Goal: Information Seeking & Learning: Learn about a topic

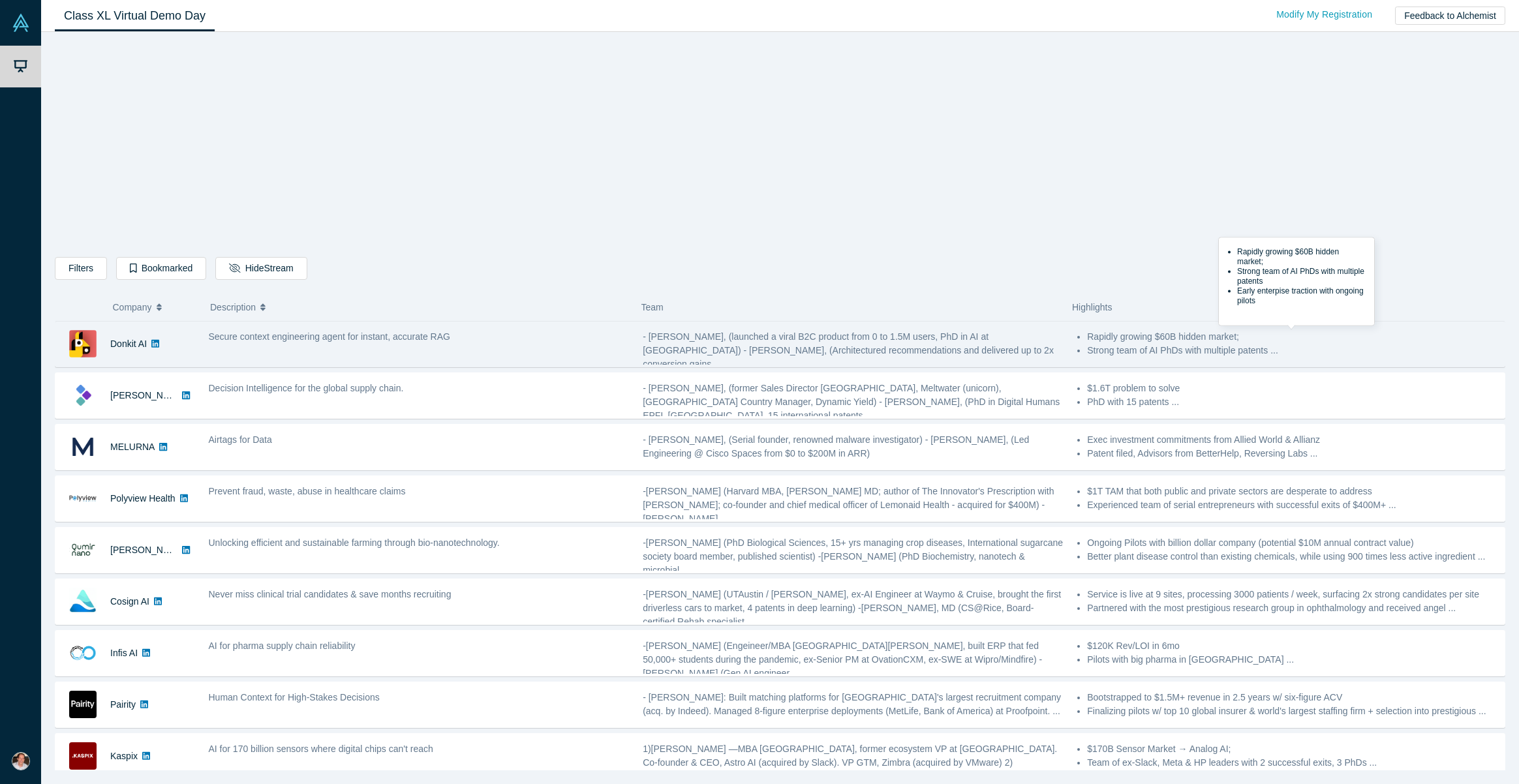
click at [1152, 351] on li "Strong team of AI PhDs with multiple patents ..." at bounding box center [1292, 351] width 411 height 14
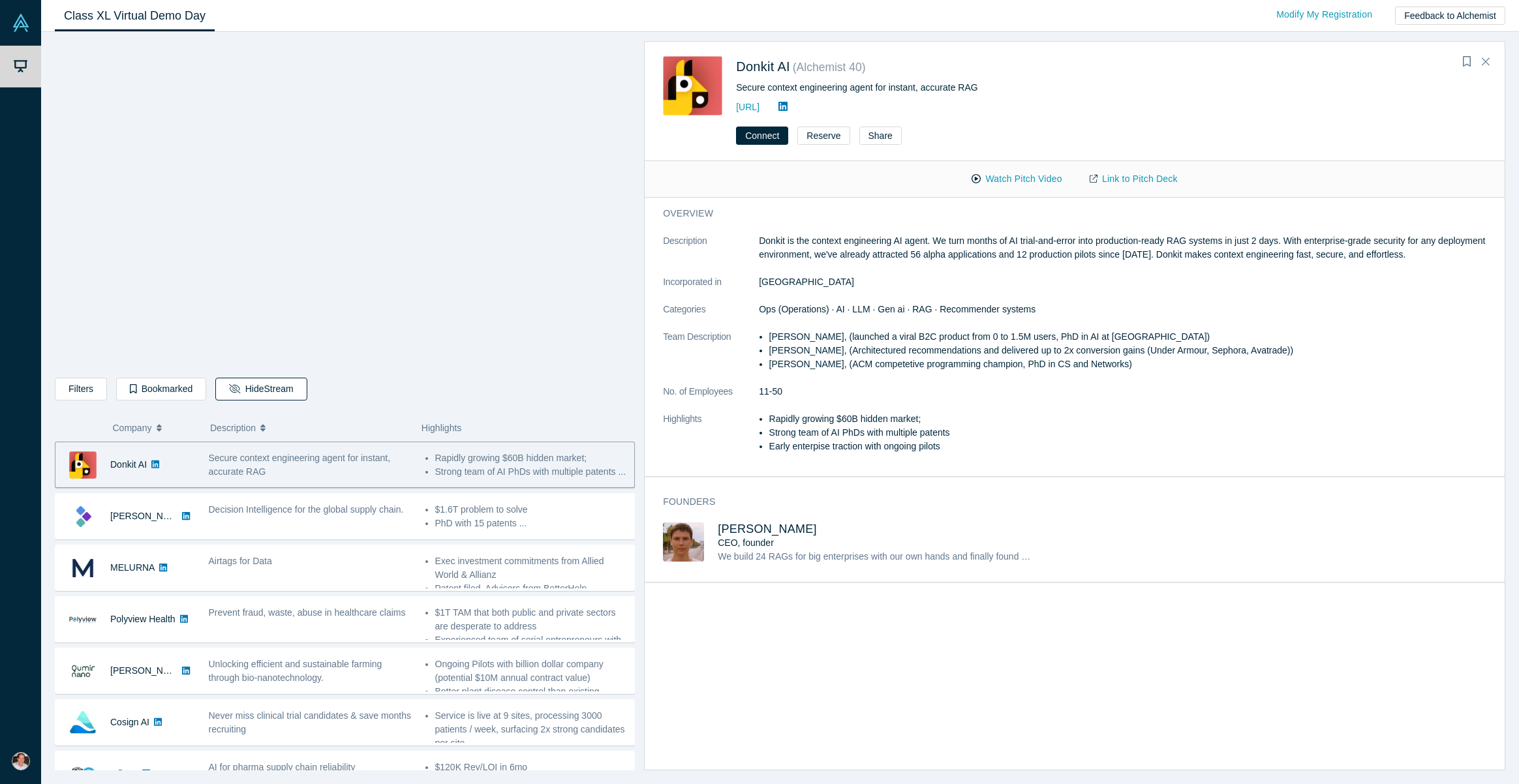
click at [255, 390] on button "Hide Stream" at bounding box center [261, 389] width 91 height 23
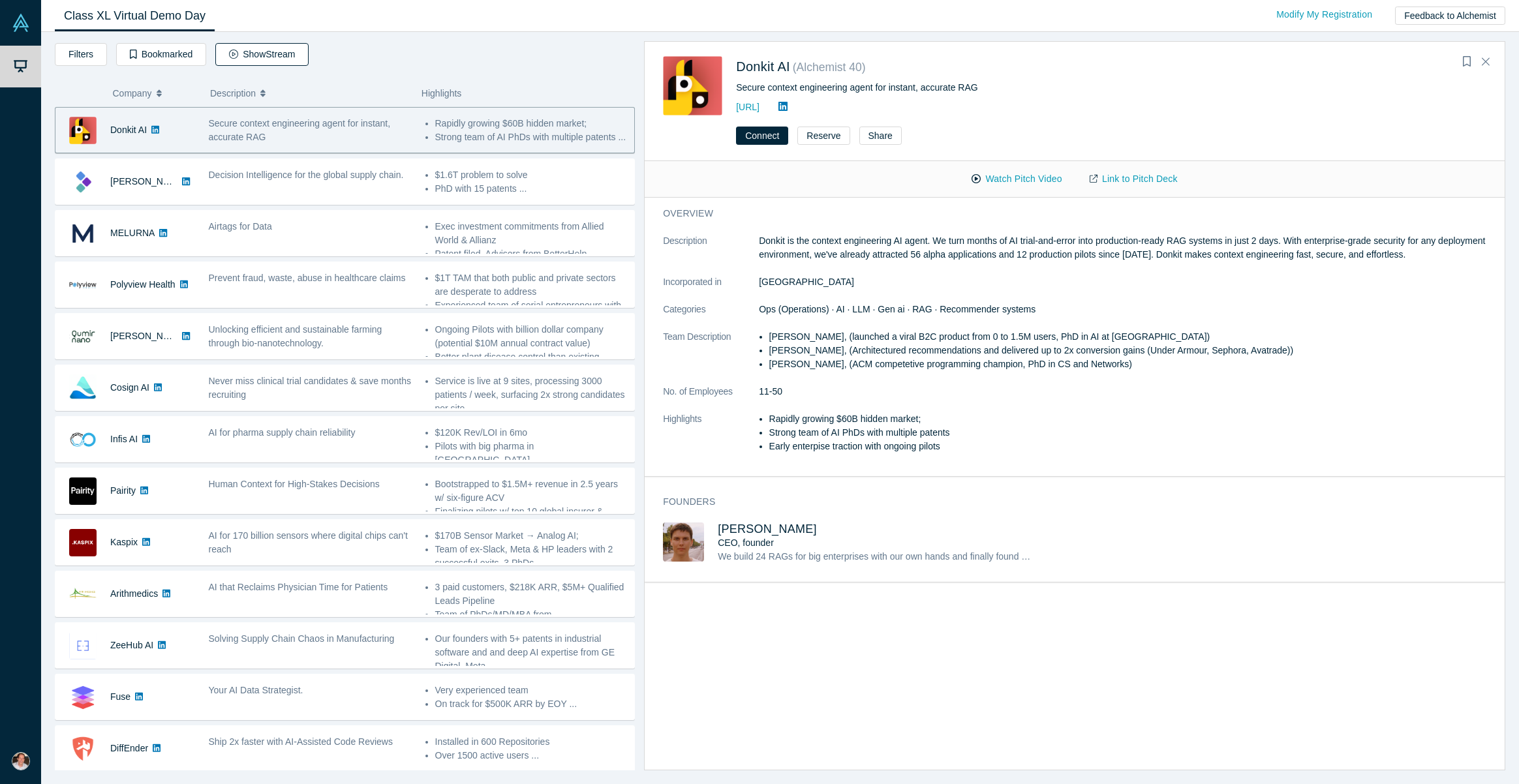
click at [277, 51] on button "Show Stream" at bounding box center [262, 54] width 93 height 23
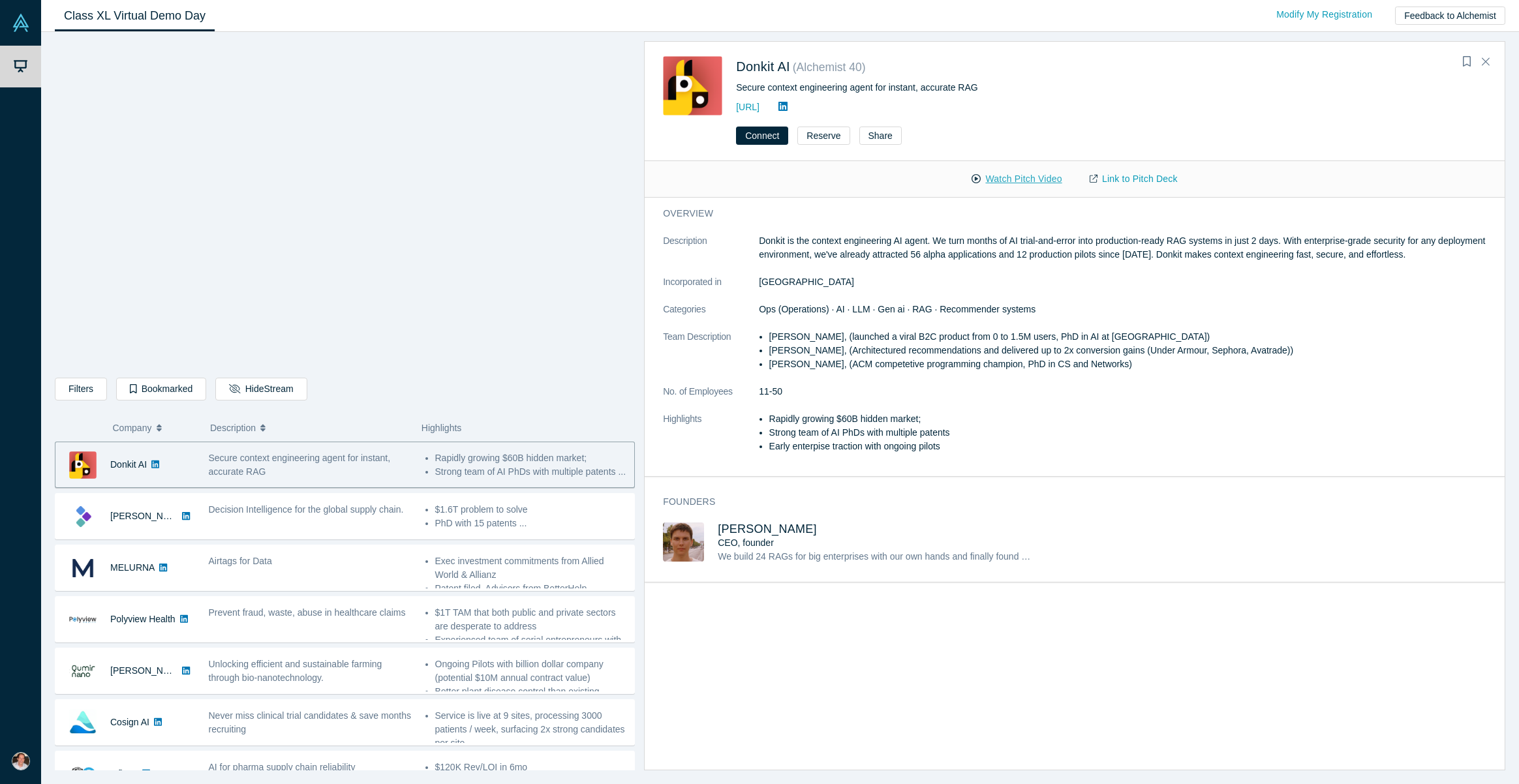
click at [987, 181] on button "Watch Pitch Video" at bounding box center [1017, 178] width 118 height 23
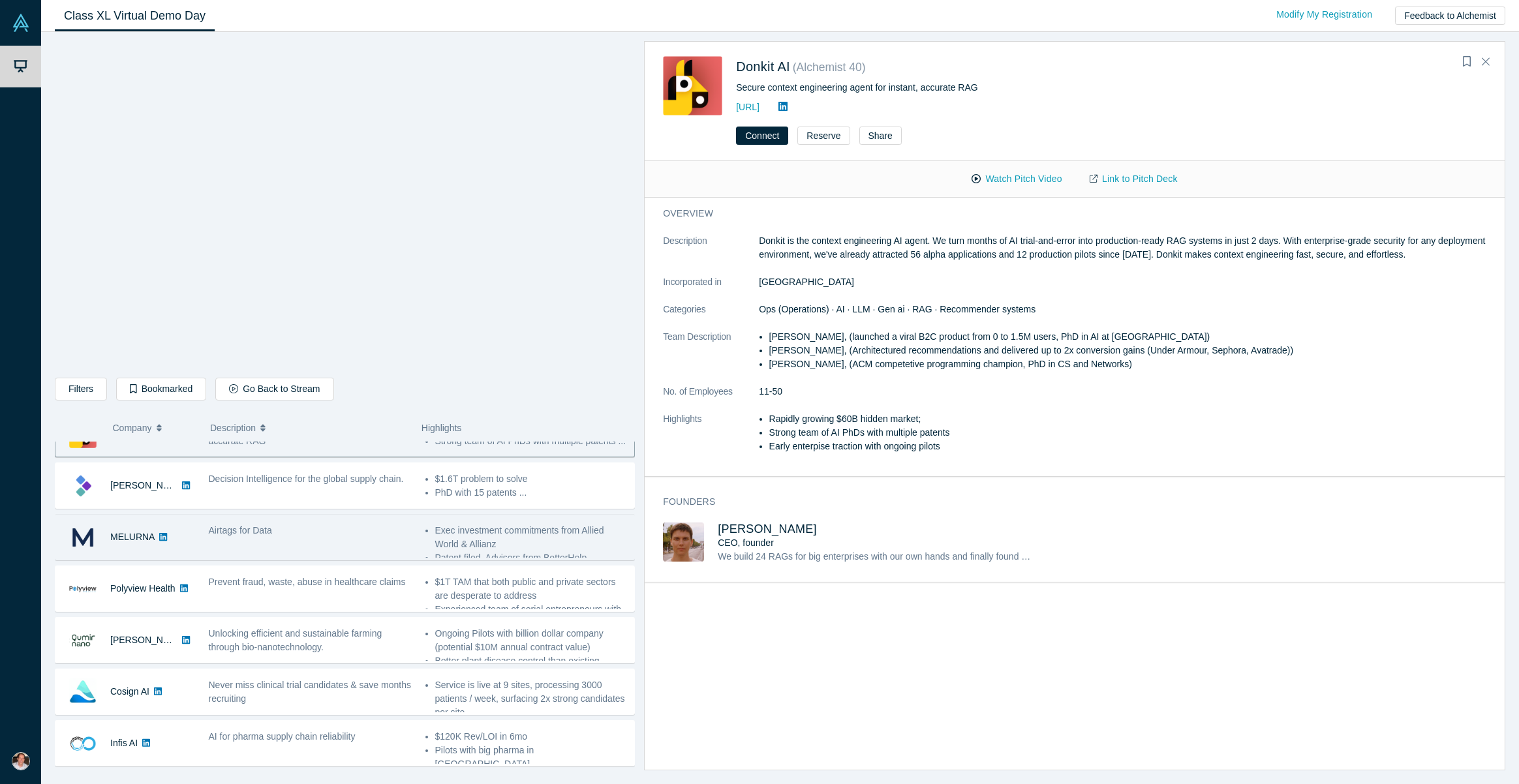
scroll to position [27, 0]
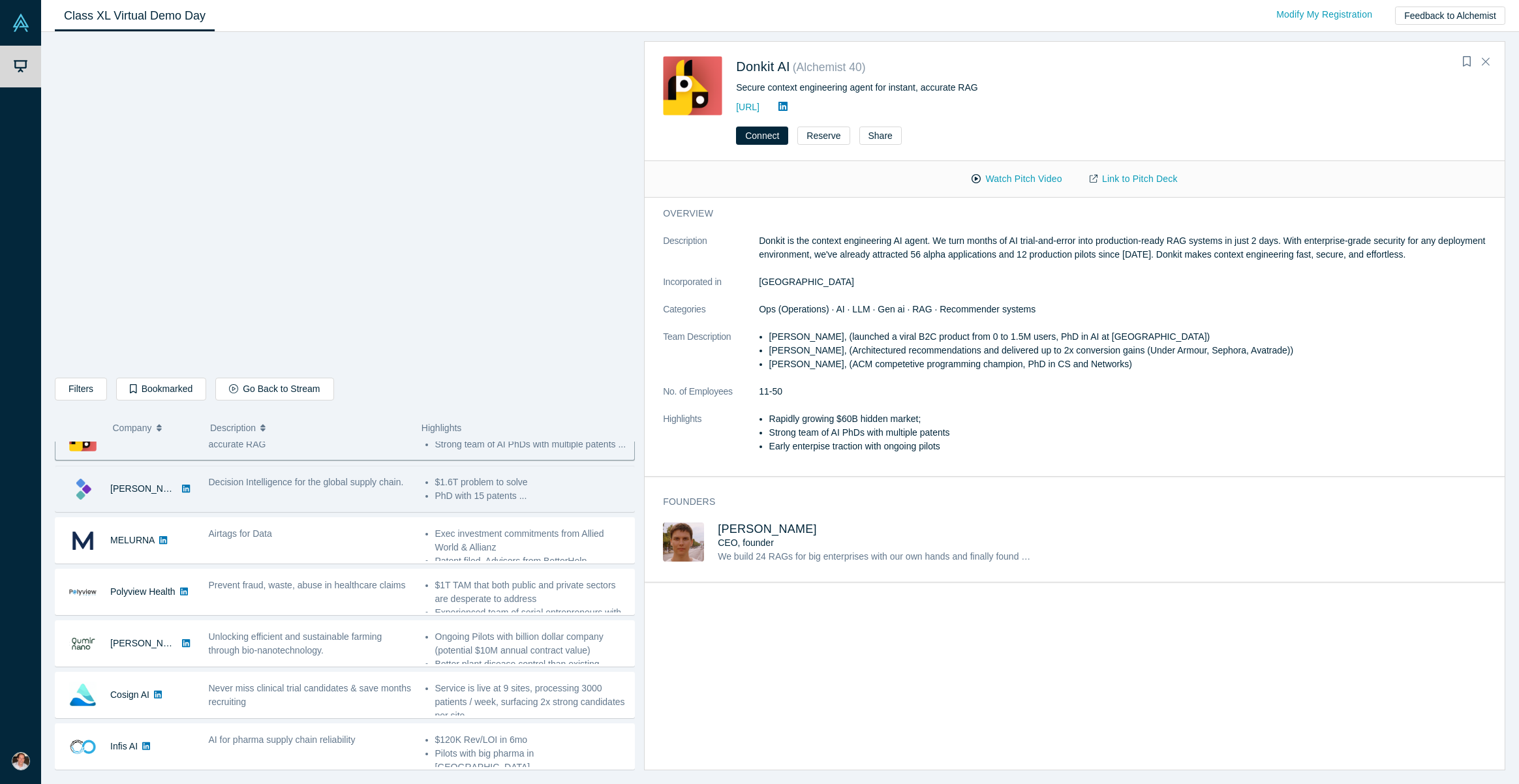
click at [356, 481] on span "Decision Intelligence for the global supply chain." at bounding box center [306, 482] width 195 height 11
